Goal: Task Accomplishment & Management: Manage account settings

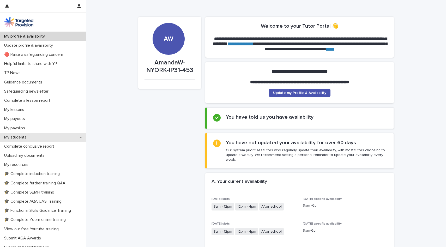
click at [19, 138] on p "My students" at bounding box center [16, 137] width 29 height 5
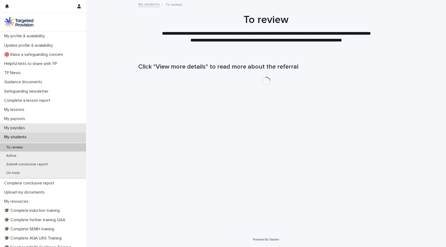
scroll to position [24, 0]
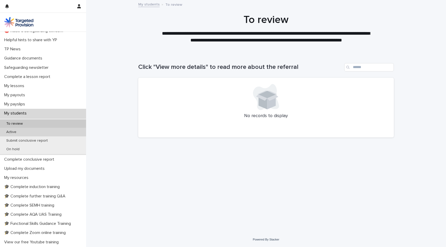
click at [20, 132] on p "Active" at bounding box center [11, 132] width 19 height 4
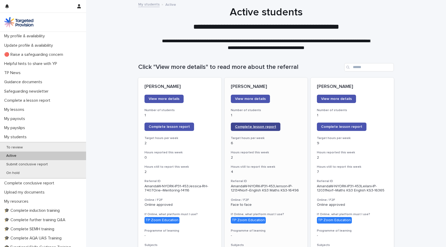
click at [220, 125] on span "Complete lesson report" at bounding box center [255, 127] width 41 height 4
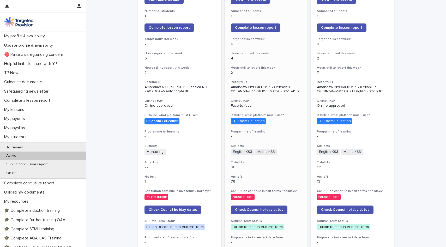
scroll to position [100, 0]
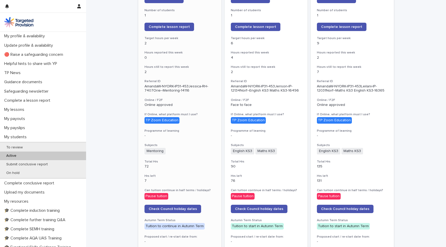
click at [202, 163] on div "Total Hrs 72" at bounding box center [180, 164] width 71 height 9
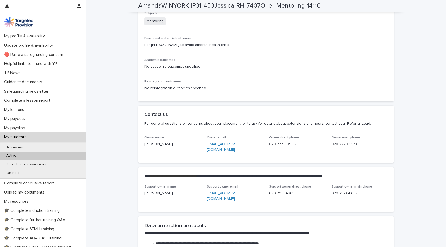
scroll to position [809, 0]
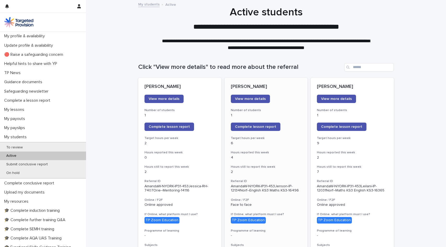
click at [220, 172] on p "2" at bounding box center [266, 172] width 71 height 4
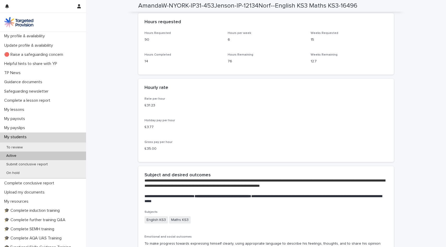
scroll to position [932, 0]
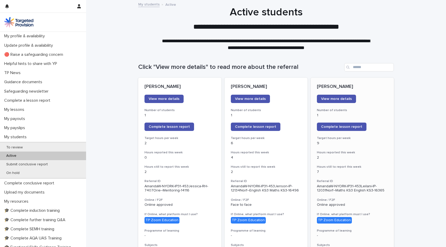
click at [220, 156] on p "2" at bounding box center [352, 158] width 71 height 4
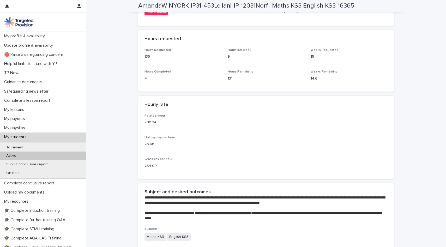
scroll to position [941, 0]
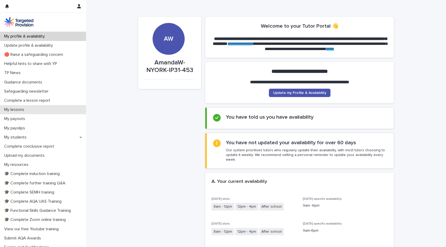
click at [25, 110] on p "My lessons" at bounding box center [15, 109] width 26 height 5
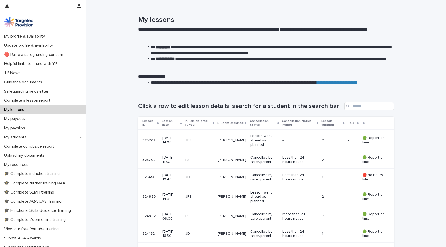
click at [226, 143] on p "Jenson" at bounding box center [232, 140] width 28 height 4
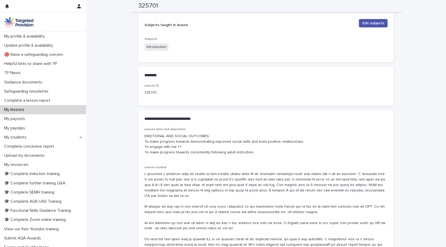
scroll to position [214, 0]
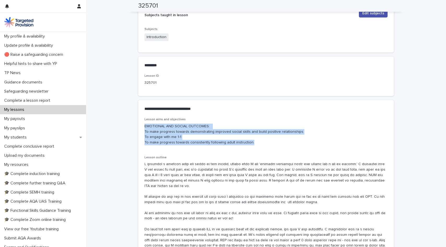
drag, startPoint x: 143, startPoint y: 126, endPoint x: 260, endPoint y: 146, distance: 118.7
click at [260, 146] on div "Lesson aims and objectives EMOTIONAL AND SOCIAL OUTCOMES: To make progress towa…" at bounding box center [266, 191] width 256 height 147
click at [164, 130] on p "EMOTIONAL AND SOCIAL OUTCOMES: To make progress towards demonstrating improved …" at bounding box center [266, 135] width 243 height 22
drag, startPoint x: 142, startPoint y: 125, endPoint x: 254, endPoint y: 146, distance: 113.7
click at [255, 147] on div "Lesson aims and objectives EMOTIONAL AND SOCIAL OUTCOMES: To make progress towa…" at bounding box center [266, 191] width 256 height 147
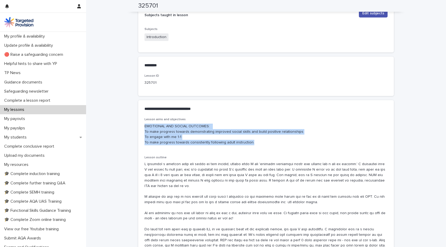
copy p "EMOTIONAL AND SOCIAL OUTCOMES: To make progress towards demonstrating improved …"
click at [179, 105] on div "**********" at bounding box center [266, 109] width 256 height 18
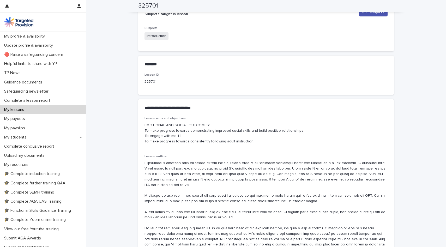
scroll to position [134, 0]
